Goal: Task Accomplishment & Management: Manage account settings

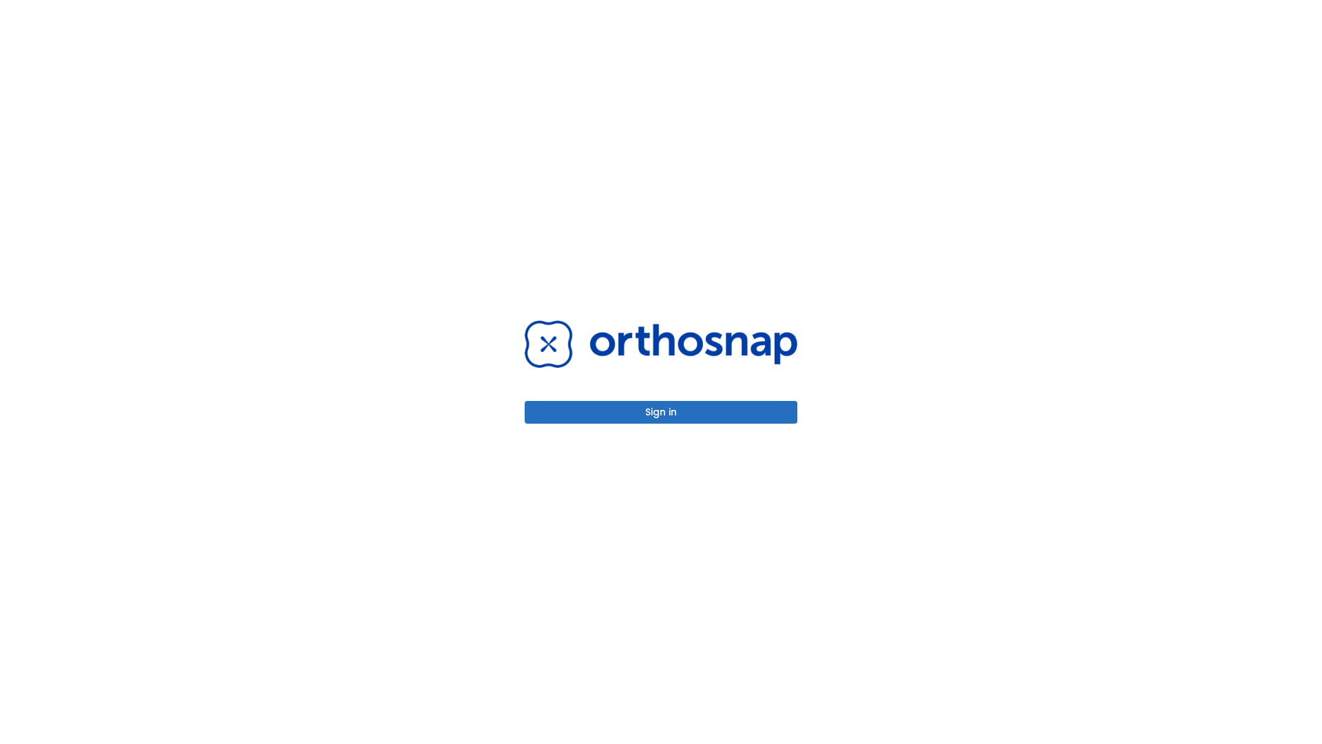
click at [661, 412] on button "Sign in" at bounding box center [661, 412] width 273 height 23
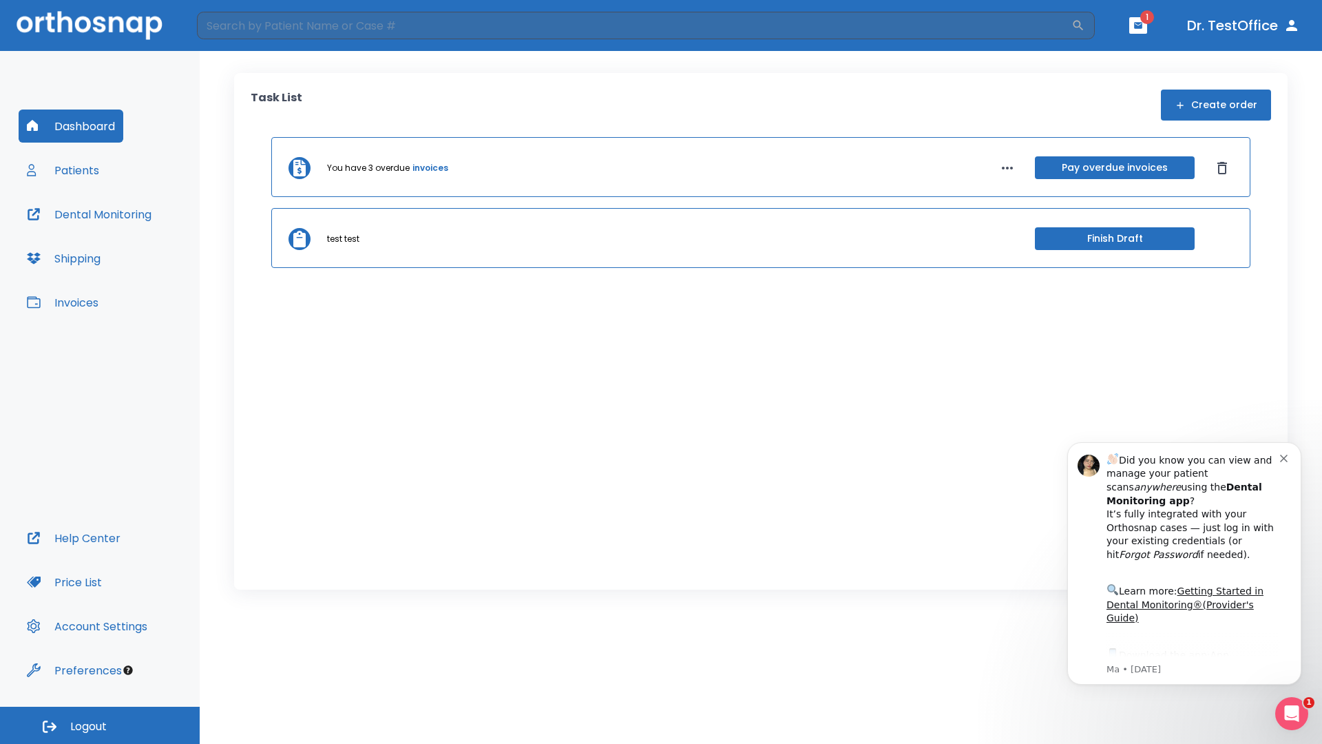
click at [100, 725] on span "Logout" at bounding box center [88, 726] width 36 height 15
